Goal: Transaction & Acquisition: Purchase product/service

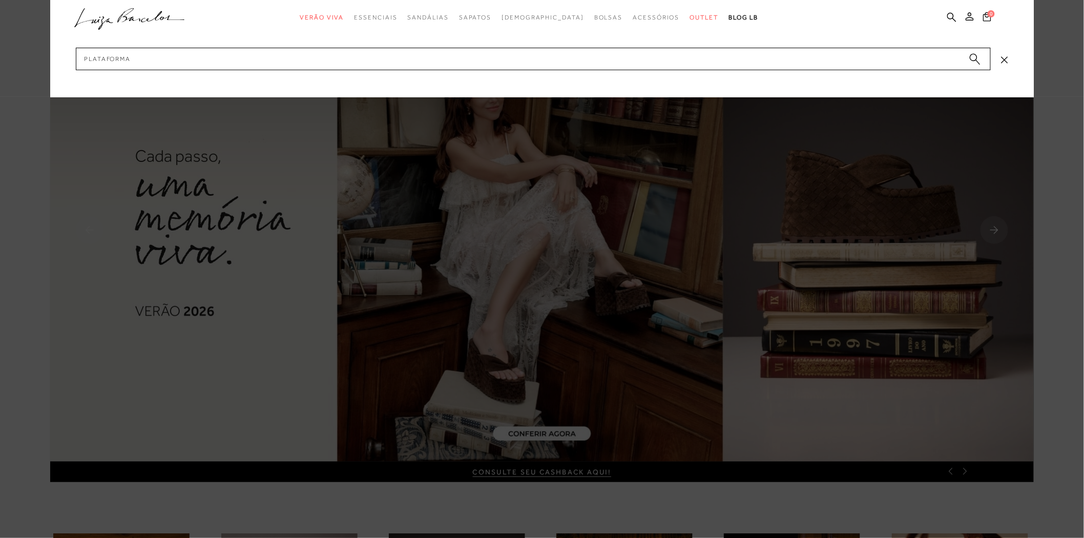
type input "plataforma"
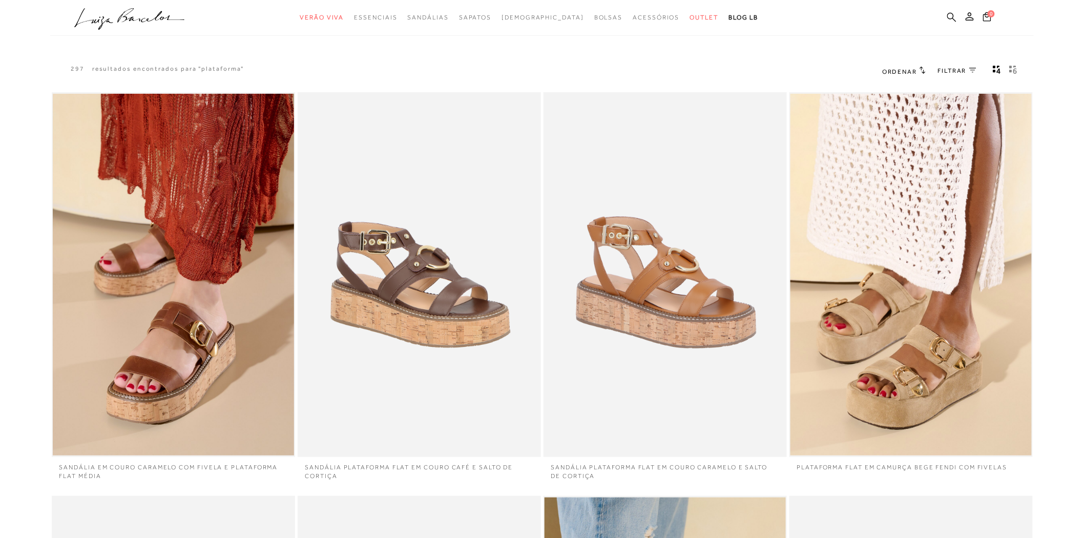
click at [951, 14] on icon at bounding box center [951, 17] width 9 height 10
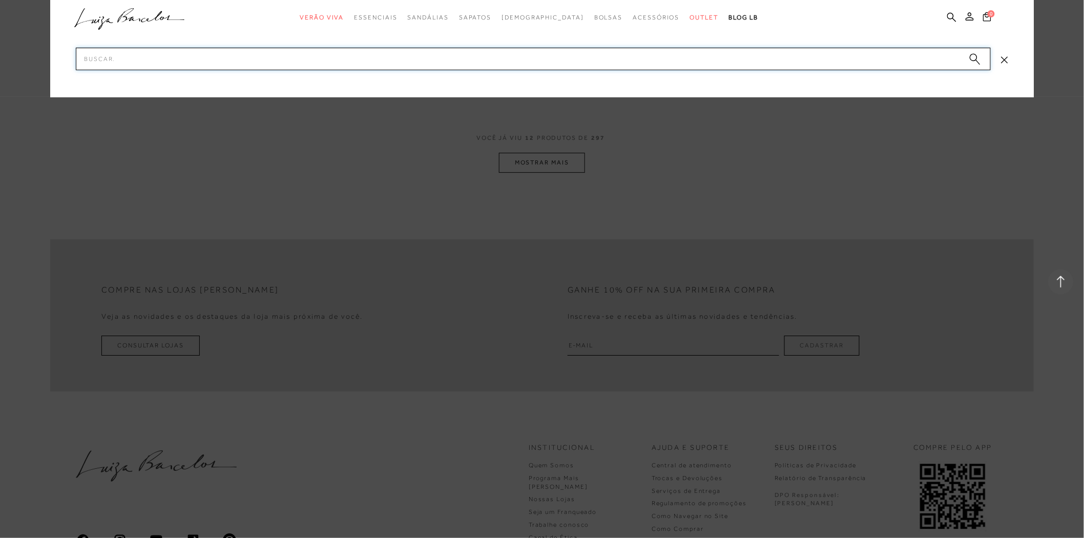
scroll to position [1309, 0]
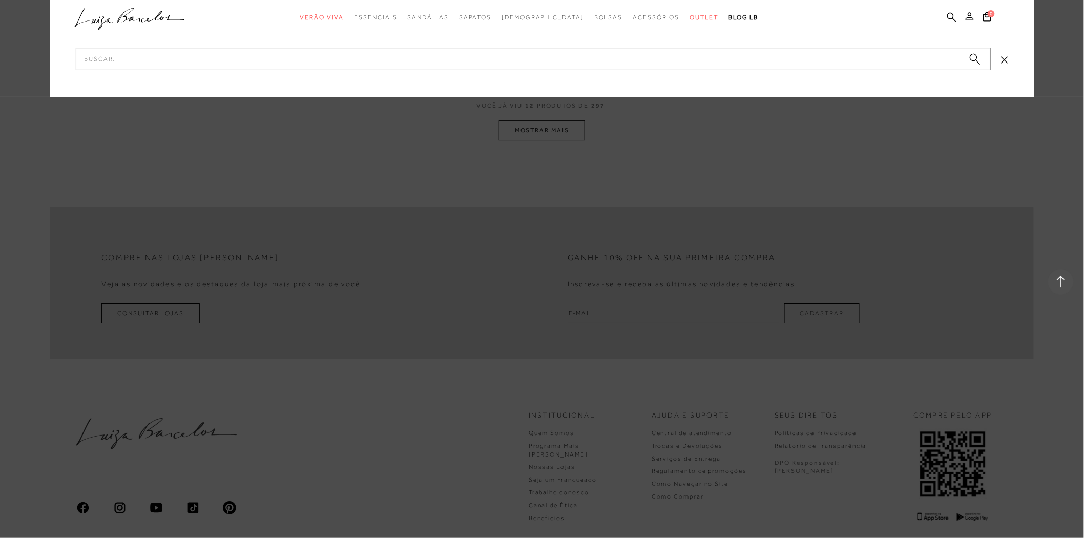
click at [567, 136] on div at bounding box center [542, 269] width 1084 height 538
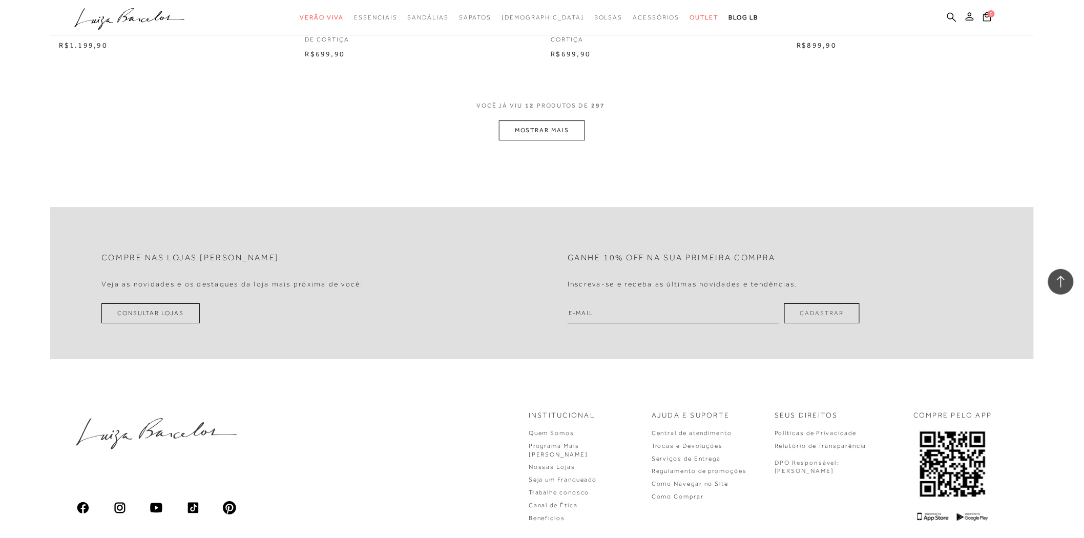
click at [567, 136] on button "MOSTRAR MAIS" at bounding box center [542, 130] width 86 height 20
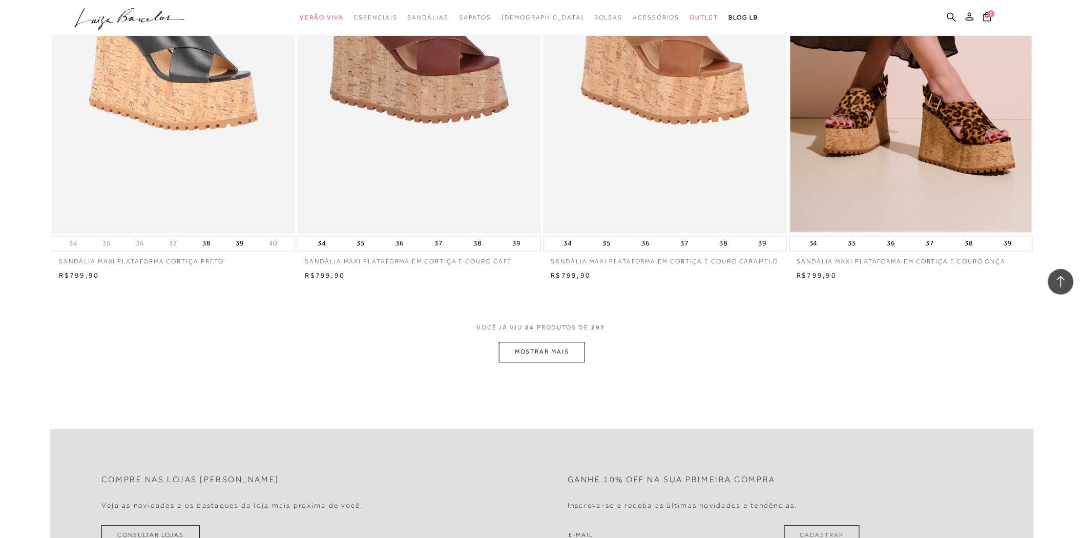
scroll to position [2391, 0]
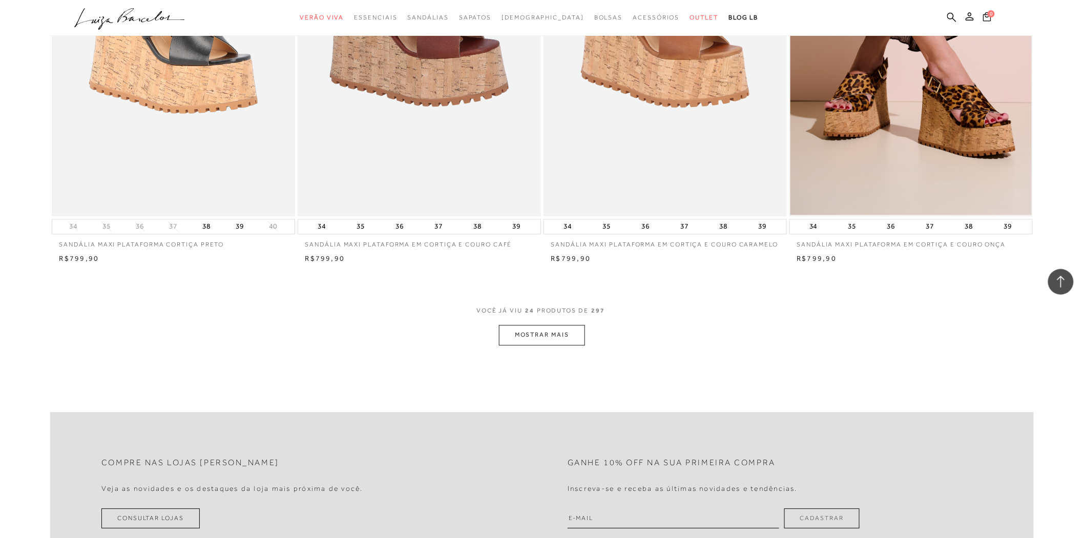
click at [555, 330] on button "MOSTRAR MAIS" at bounding box center [542, 335] width 86 height 20
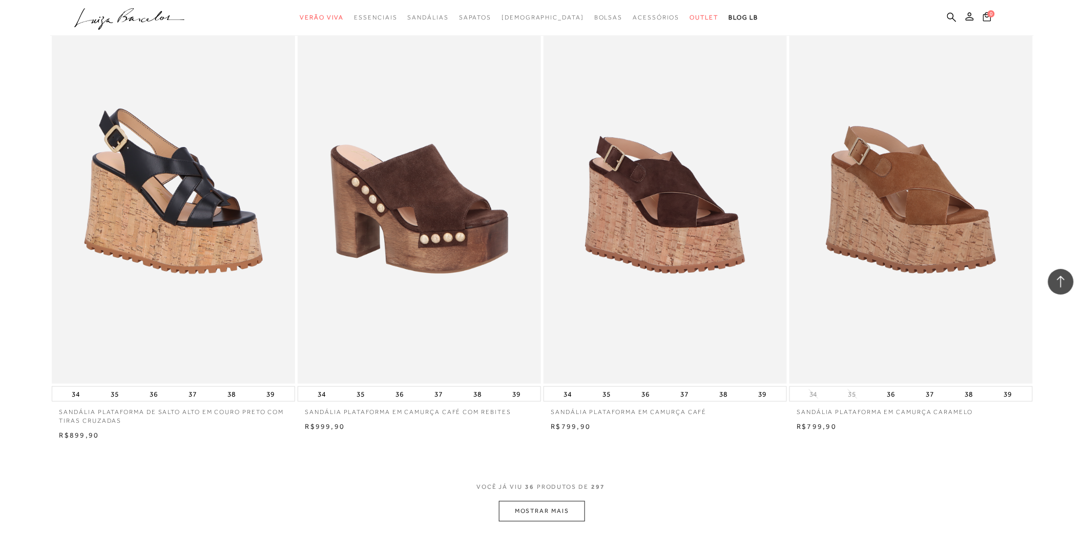
scroll to position [3529, 0]
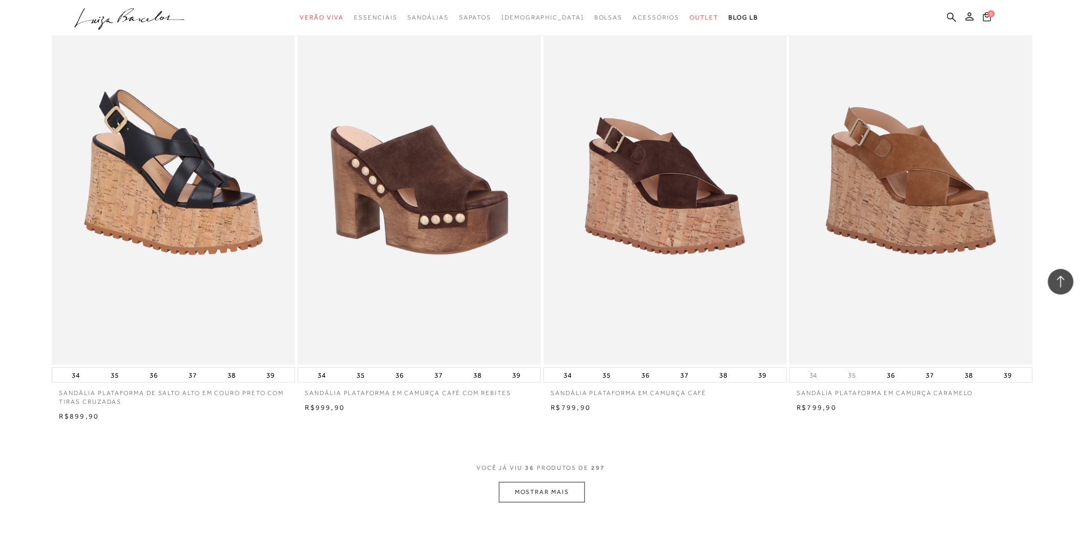
click at [555, 487] on button "MOSTRAR MAIS" at bounding box center [542, 492] width 86 height 20
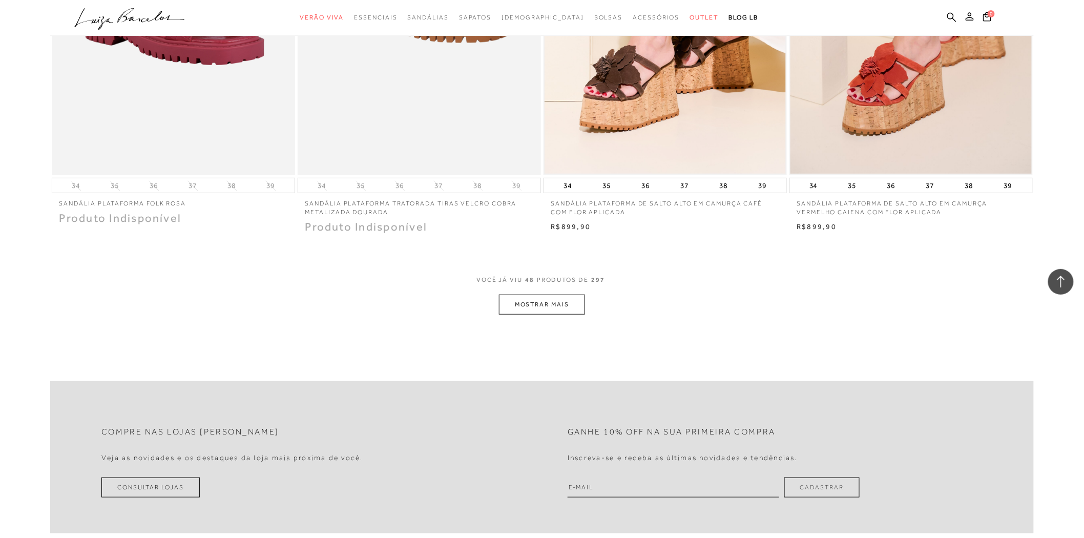
scroll to position [5009, 0]
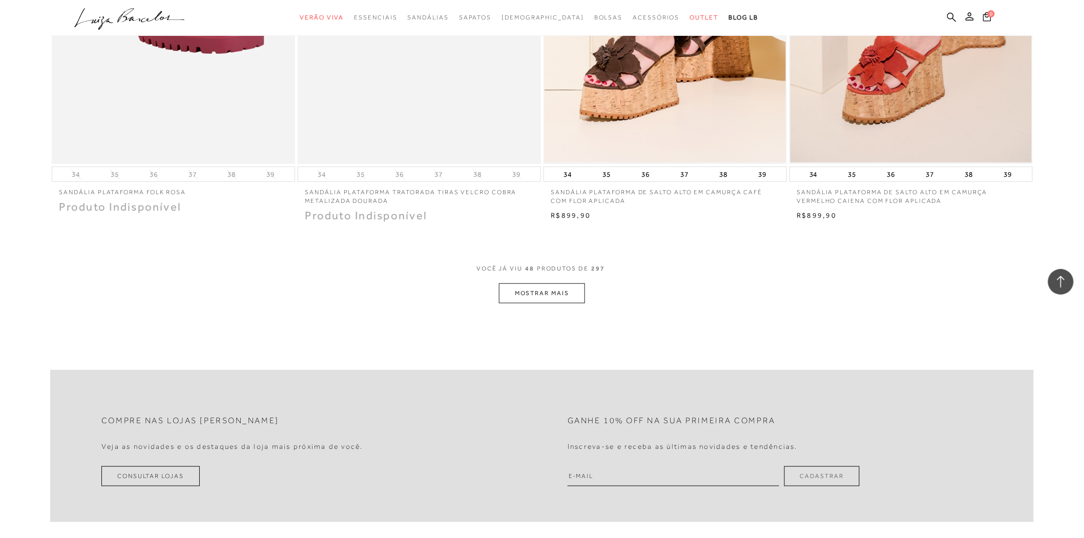
click at [529, 289] on button "MOSTRAR MAIS" at bounding box center [542, 293] width 86 height 20
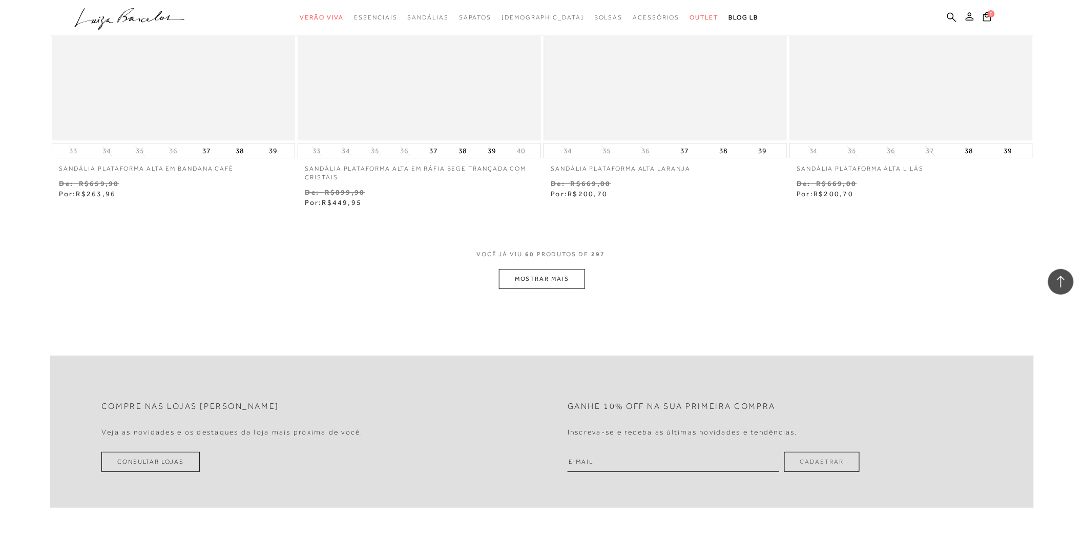
scroll to position [6376, 0]
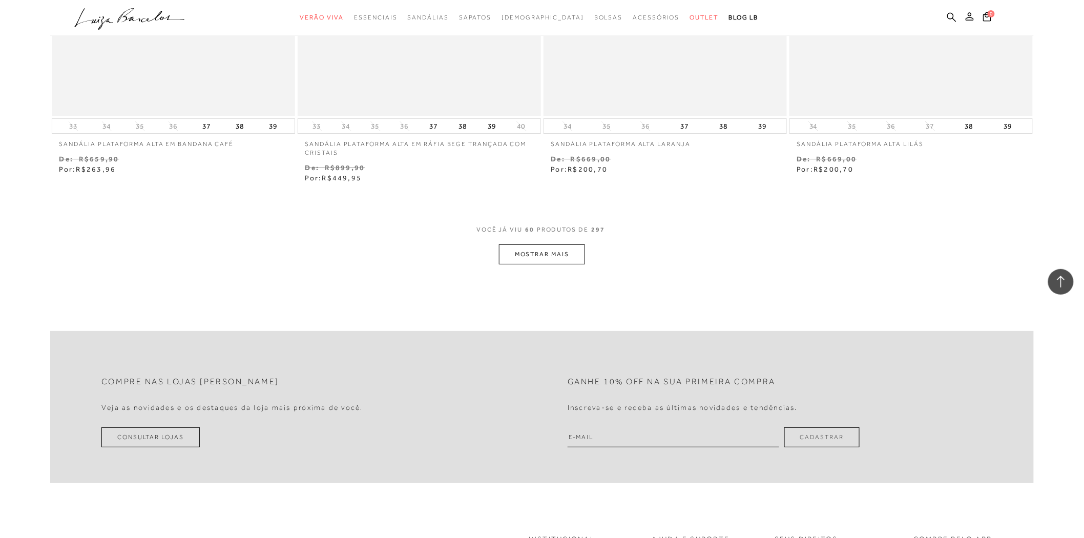
click at [535, 250] on button "MOSTRAR MAIS" at bounding box center [542, 254] width 86 height 20
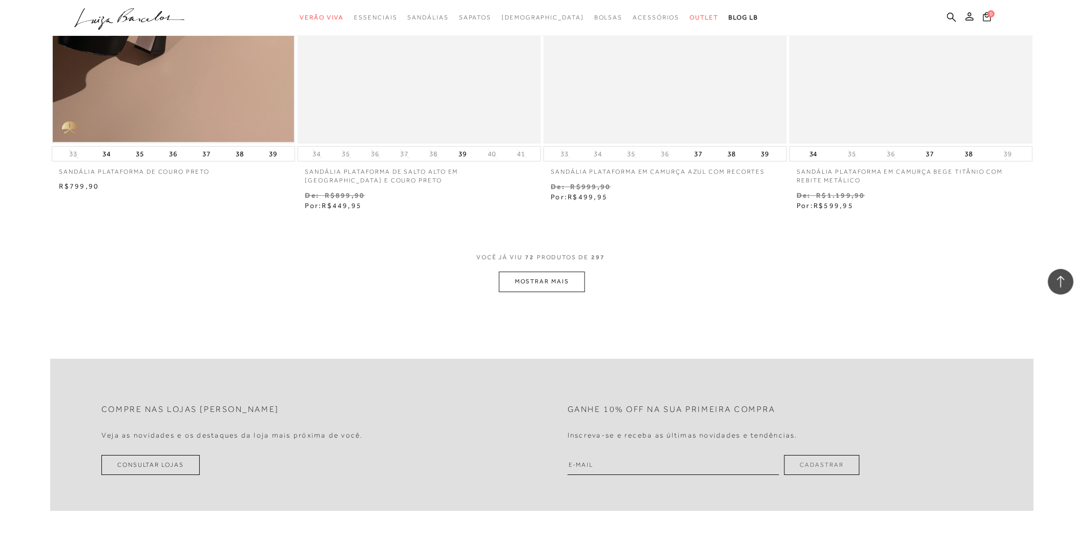
scroll to position [7686, 0]
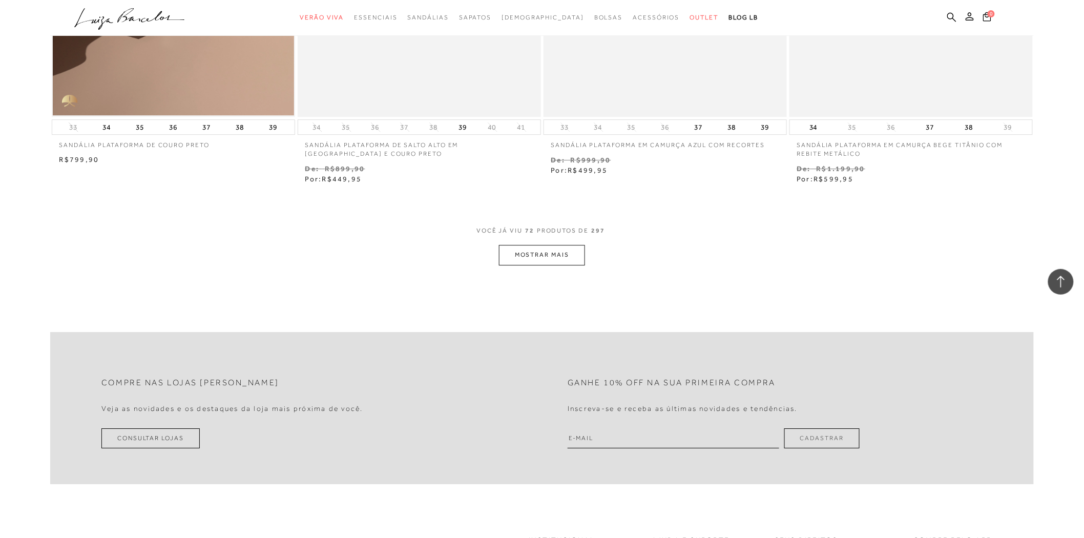
click at [552, 261] on button "MOSTRAR MAIS" at bounding box center [542, 255] width 86 height 20
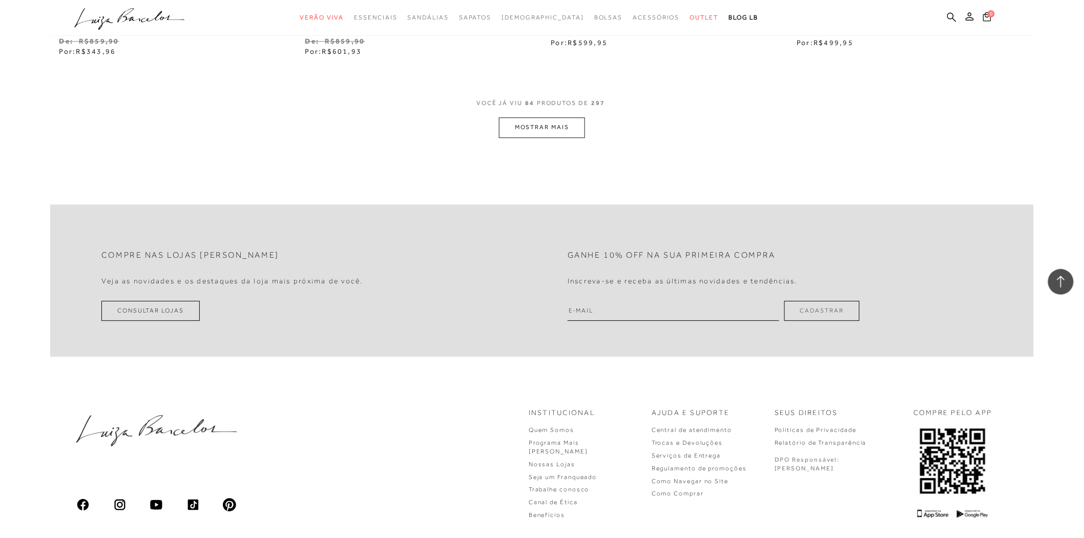
scroll to position [9165, 0]
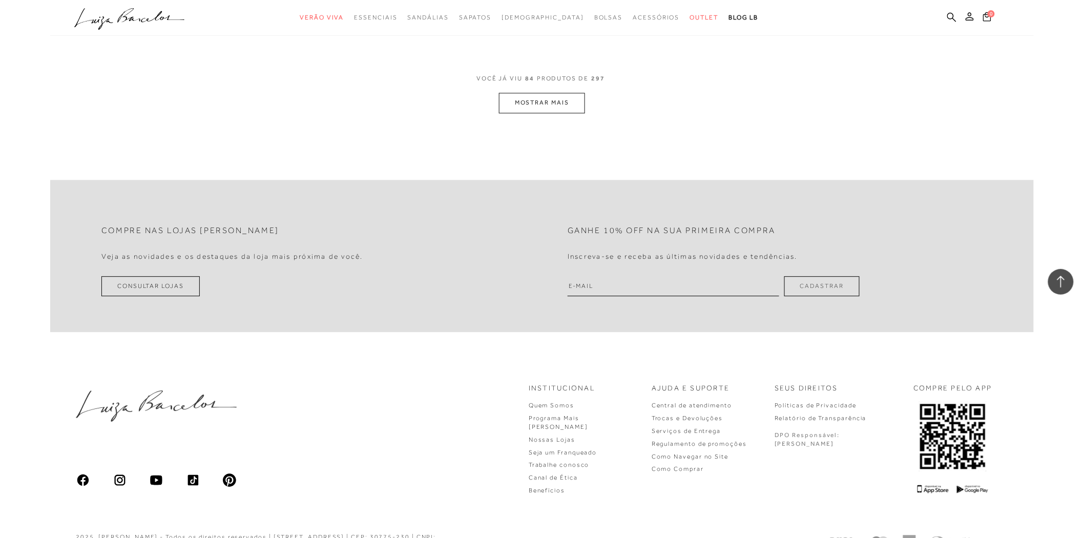
click at [567, 103] on button "MOSTRAR MAIS" at bounding box center [542, 103] width 86 height 20
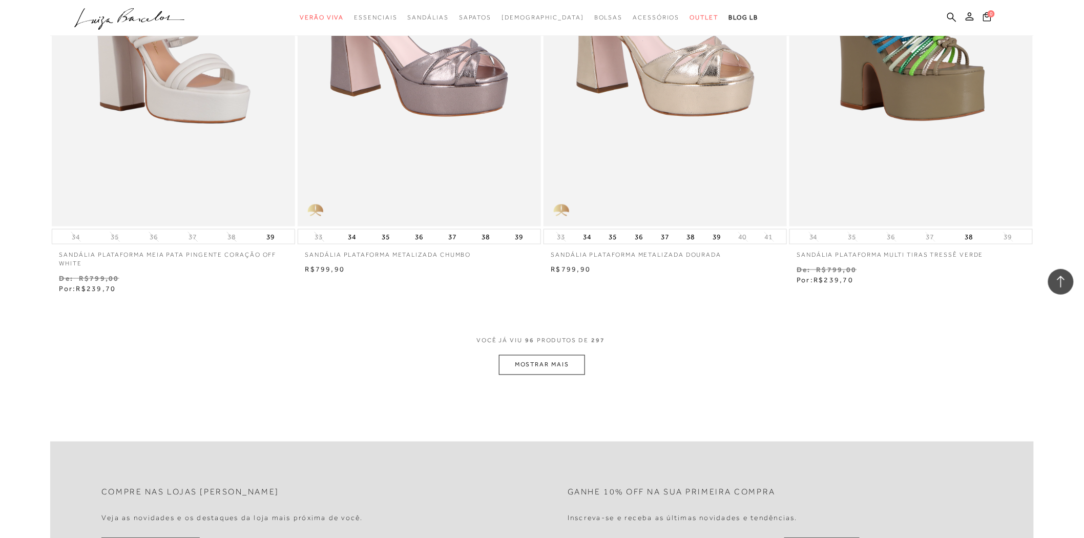
scroll to position [10247, 0]
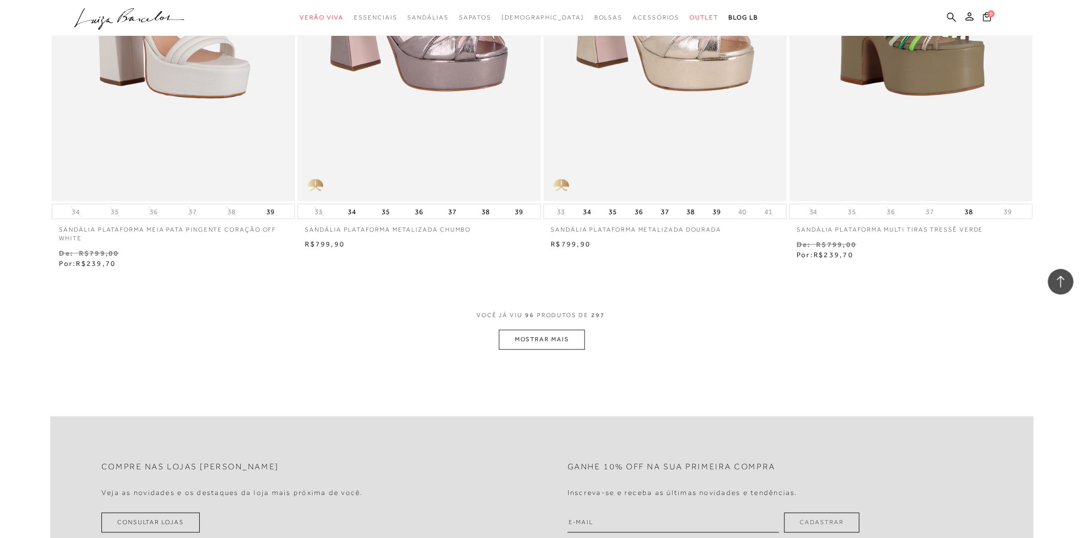
click at [566, 338] on button "MOSTRAR MAIS" at bounding box center [542, 340] width 86 height 20
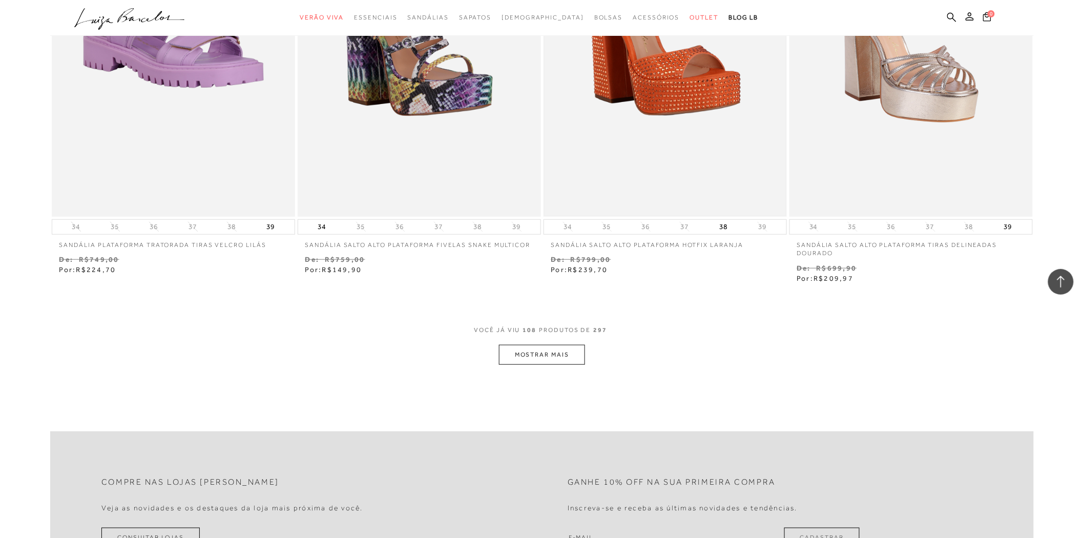
scroll to position [11557, 0]
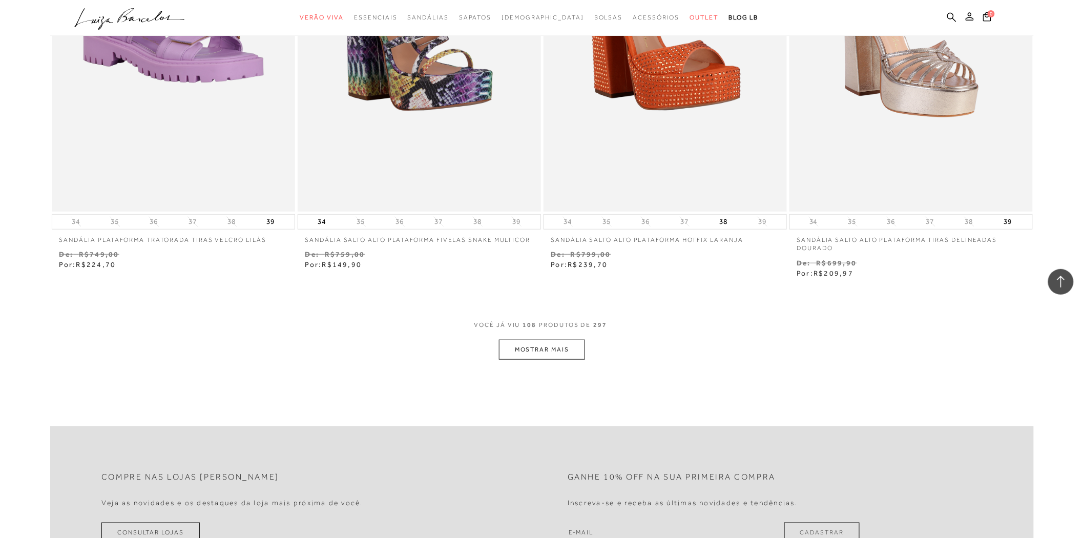
click at [570, 349] on button "MOSTRAR MAIS" at bounding box center [542, 350] width 86 height 20
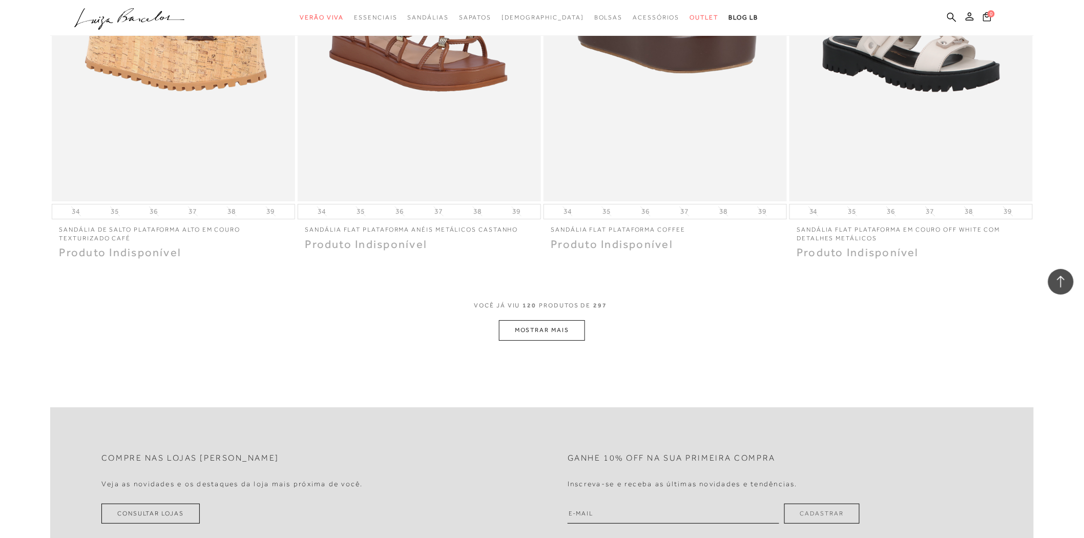
scroll to position [12923, 0]
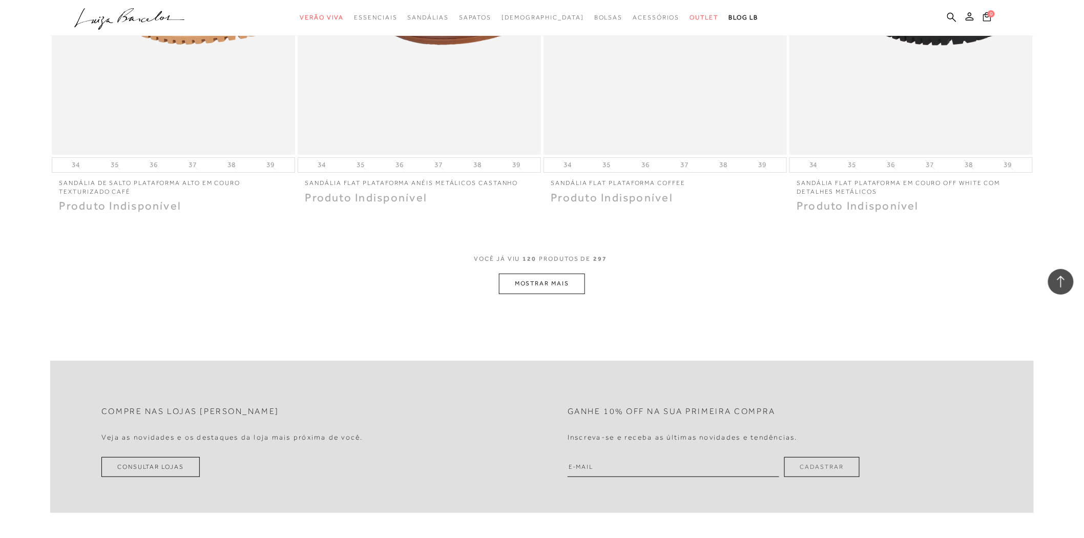
click at [559, 283] on button "MOSTRAR MAIS" at bounding box center [542, 284] width 86 height 20
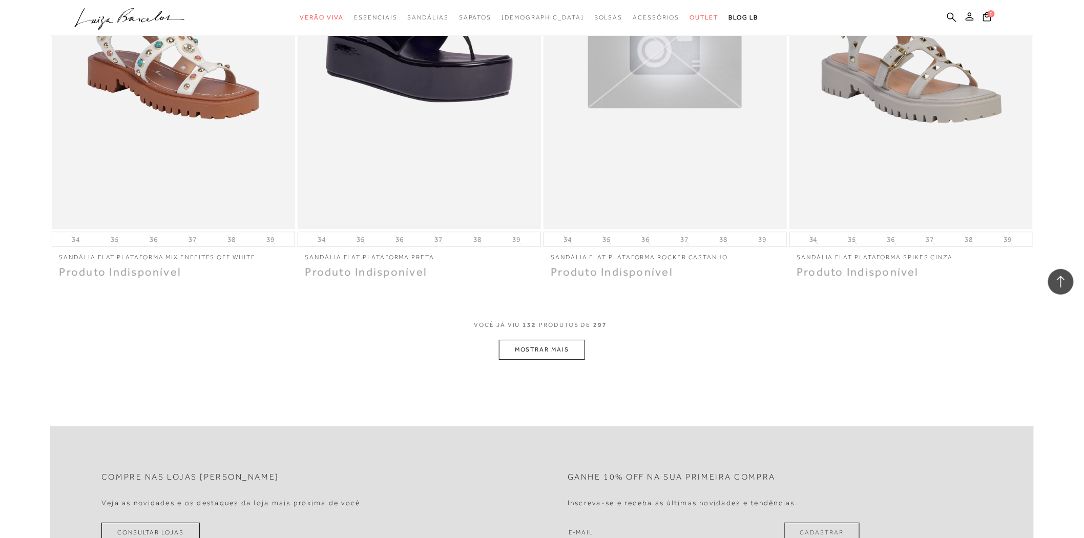
scroll to position [14175, 0]
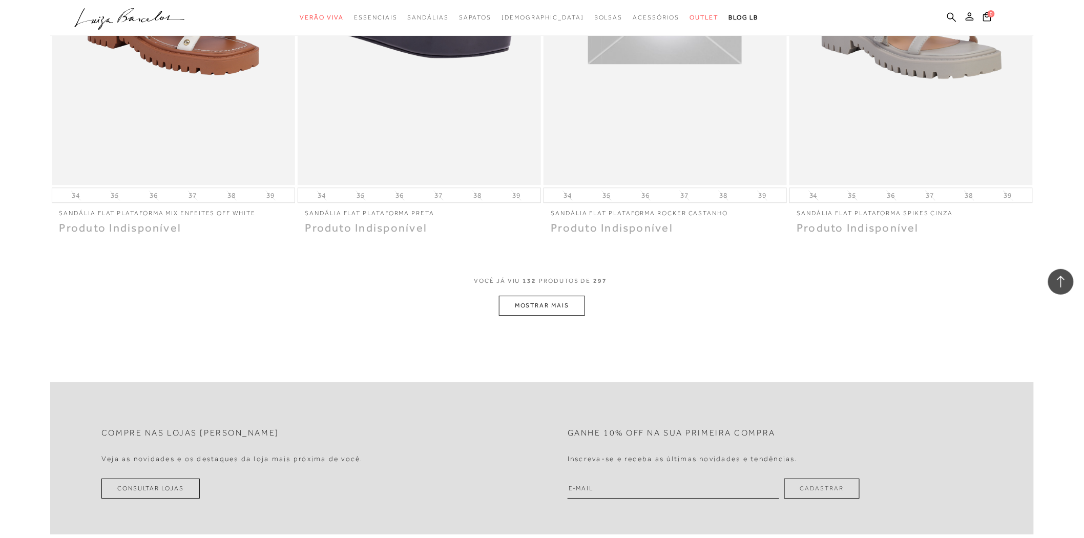
click at [536, 300] on button "MOSTRAR MAIS" at bounding box center [542, 306] width 86 height 20
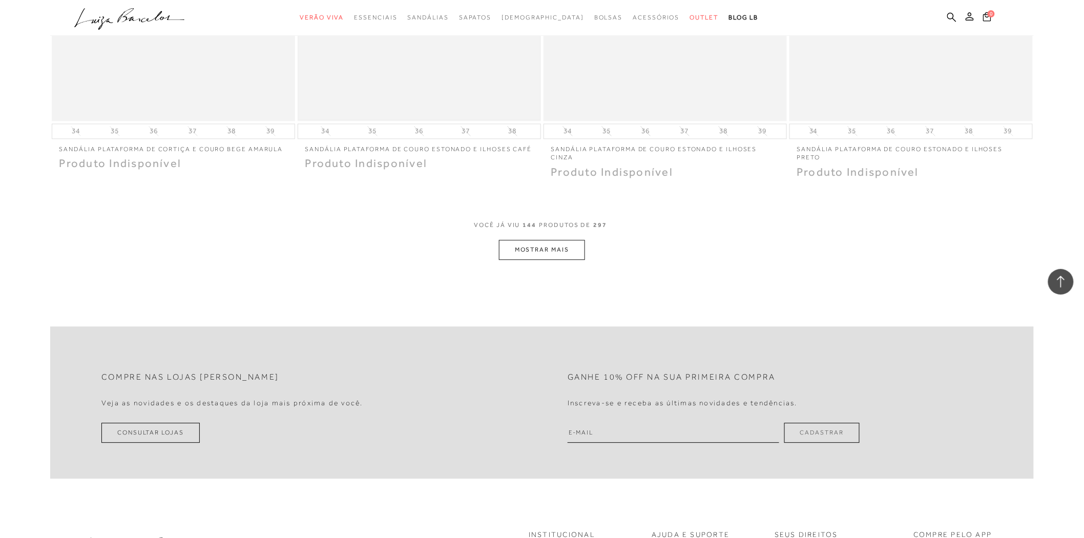
scroll to position [15542, 0]
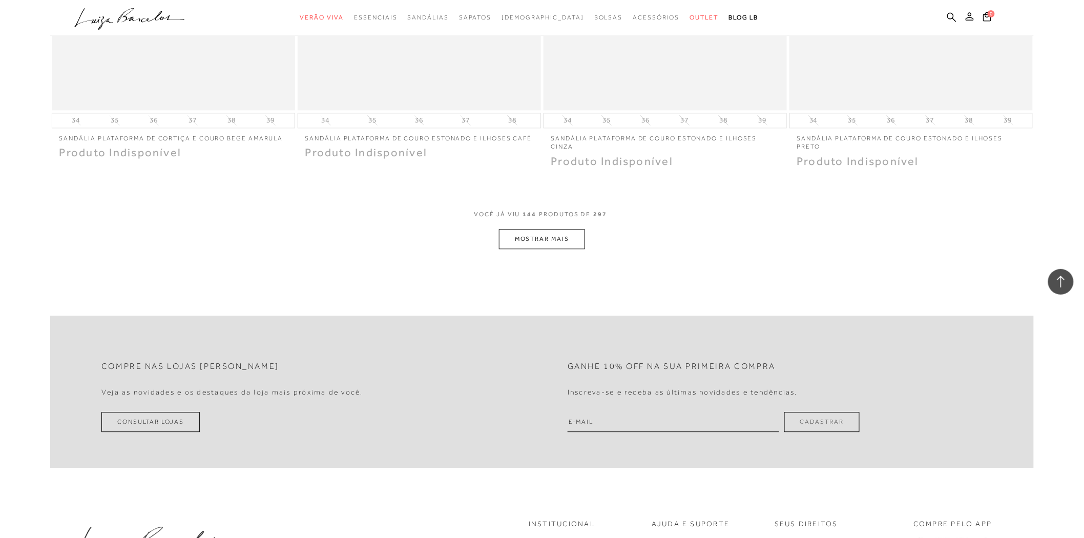
click at [520, 236] on button "MOSTRAR MAIS" at bounding box center [542, 239] width 86 height 20
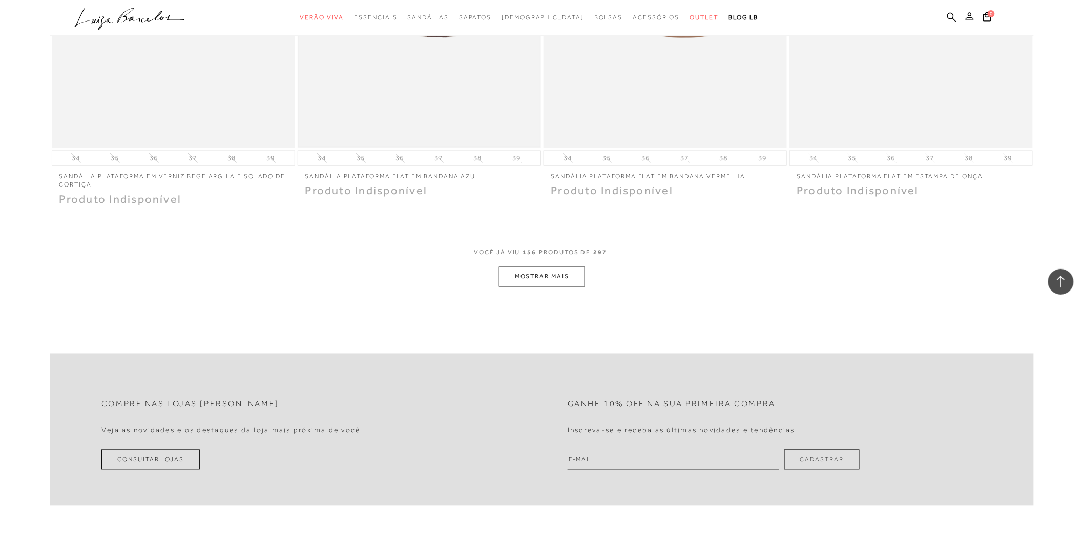
scroll to position [16598, 0]
